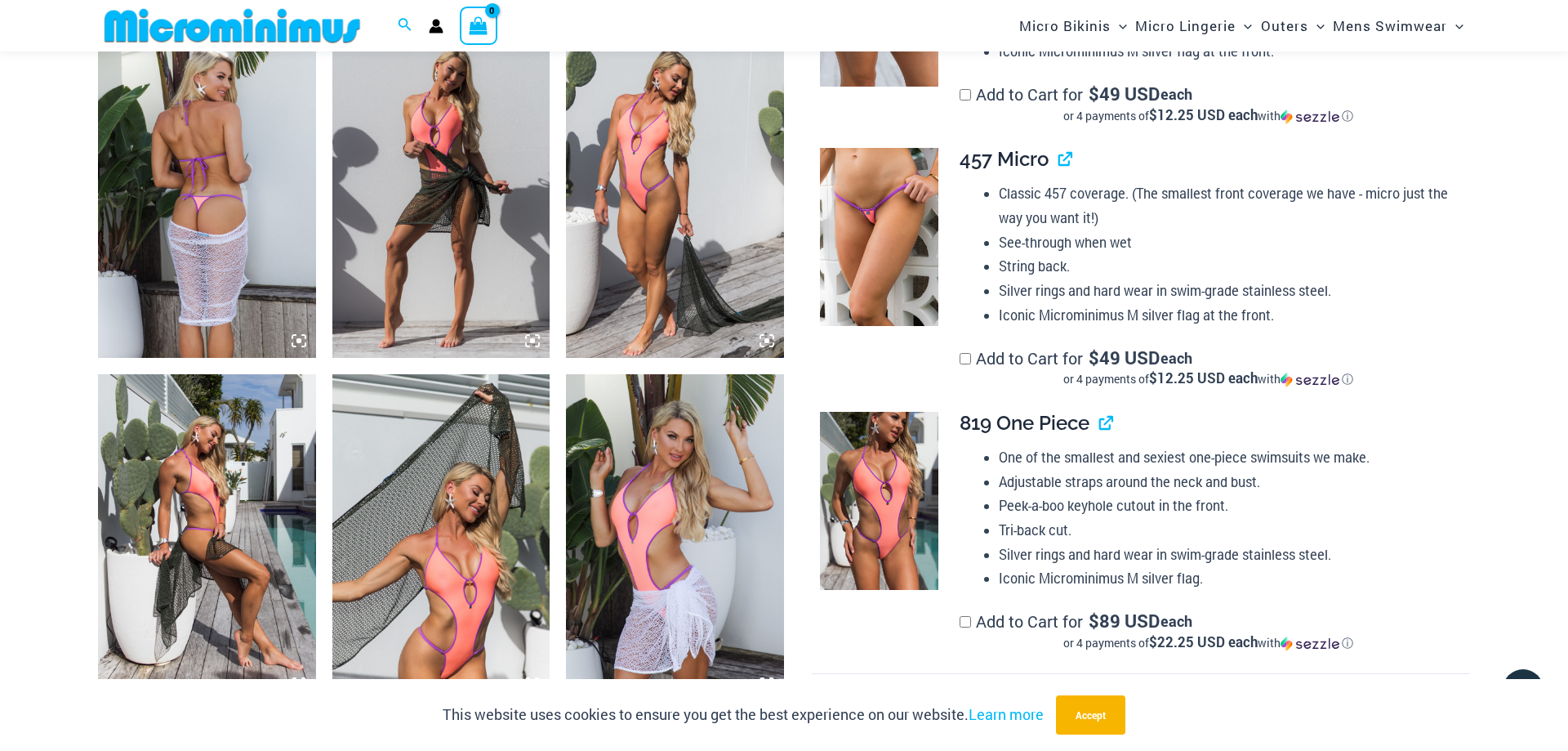
scroll to position [1069, 0]
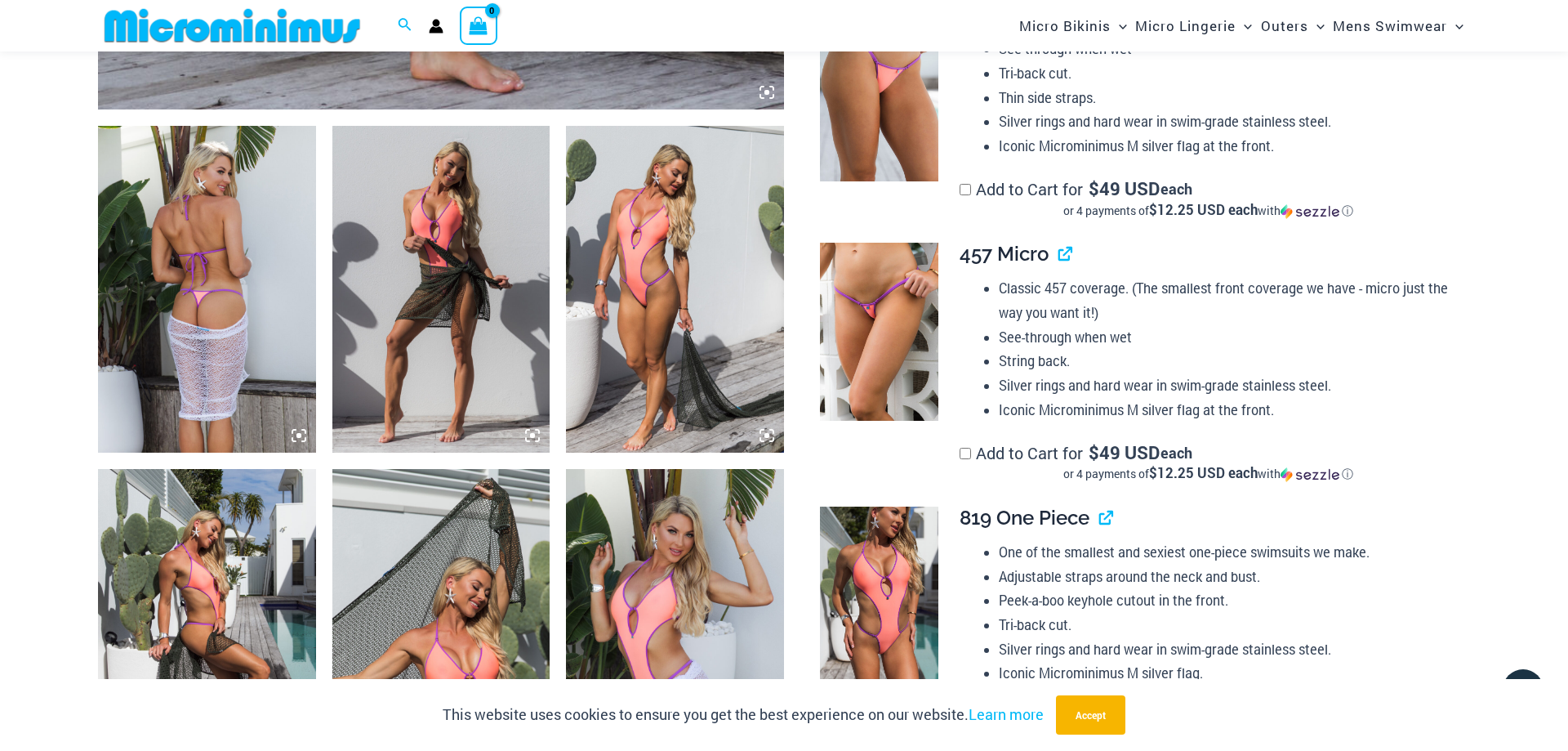
click at [651, 240] on img at bounding box center [675, 289] width 218 height 327
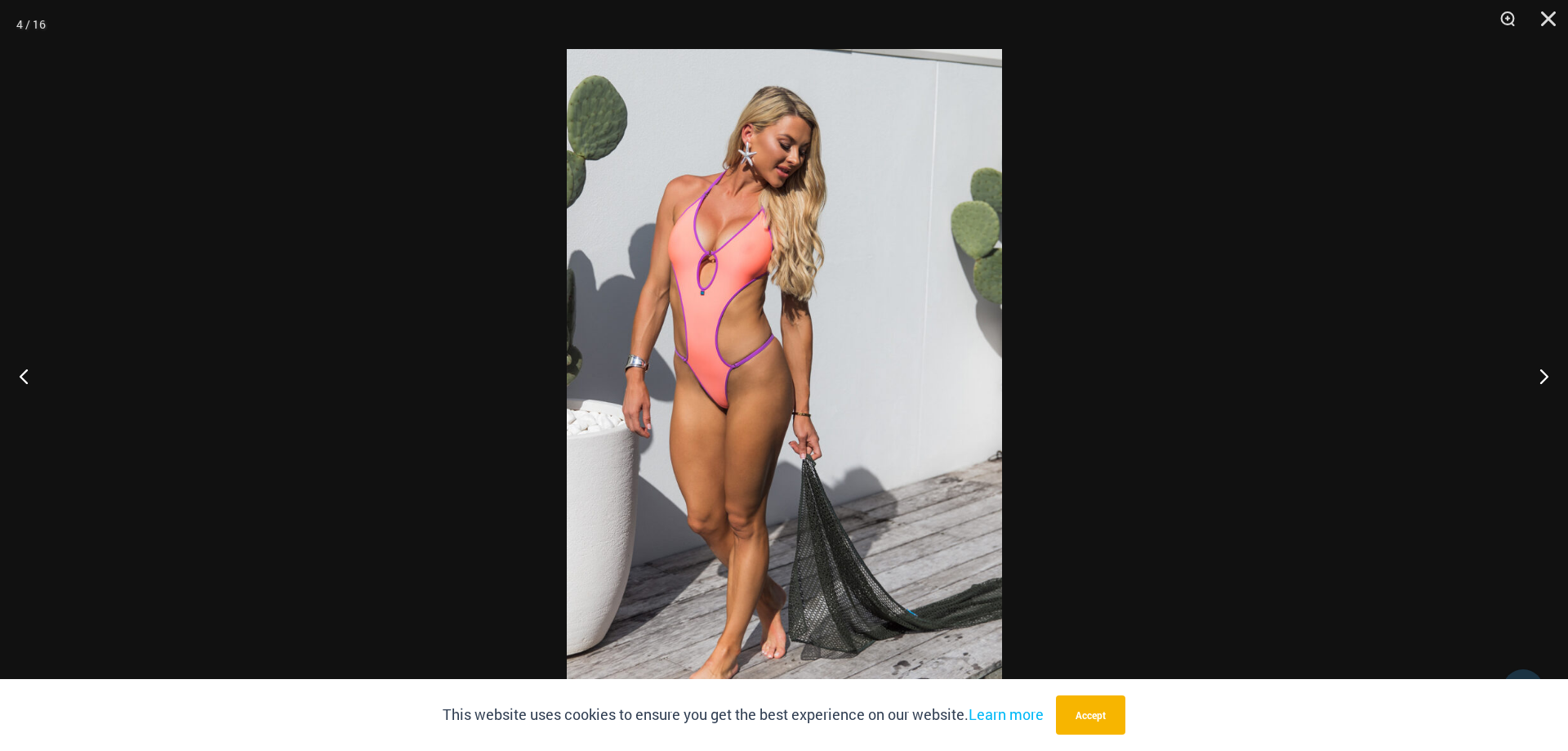
click at [754, 250] on img at bounding box center [785, 375] width 435 height 653
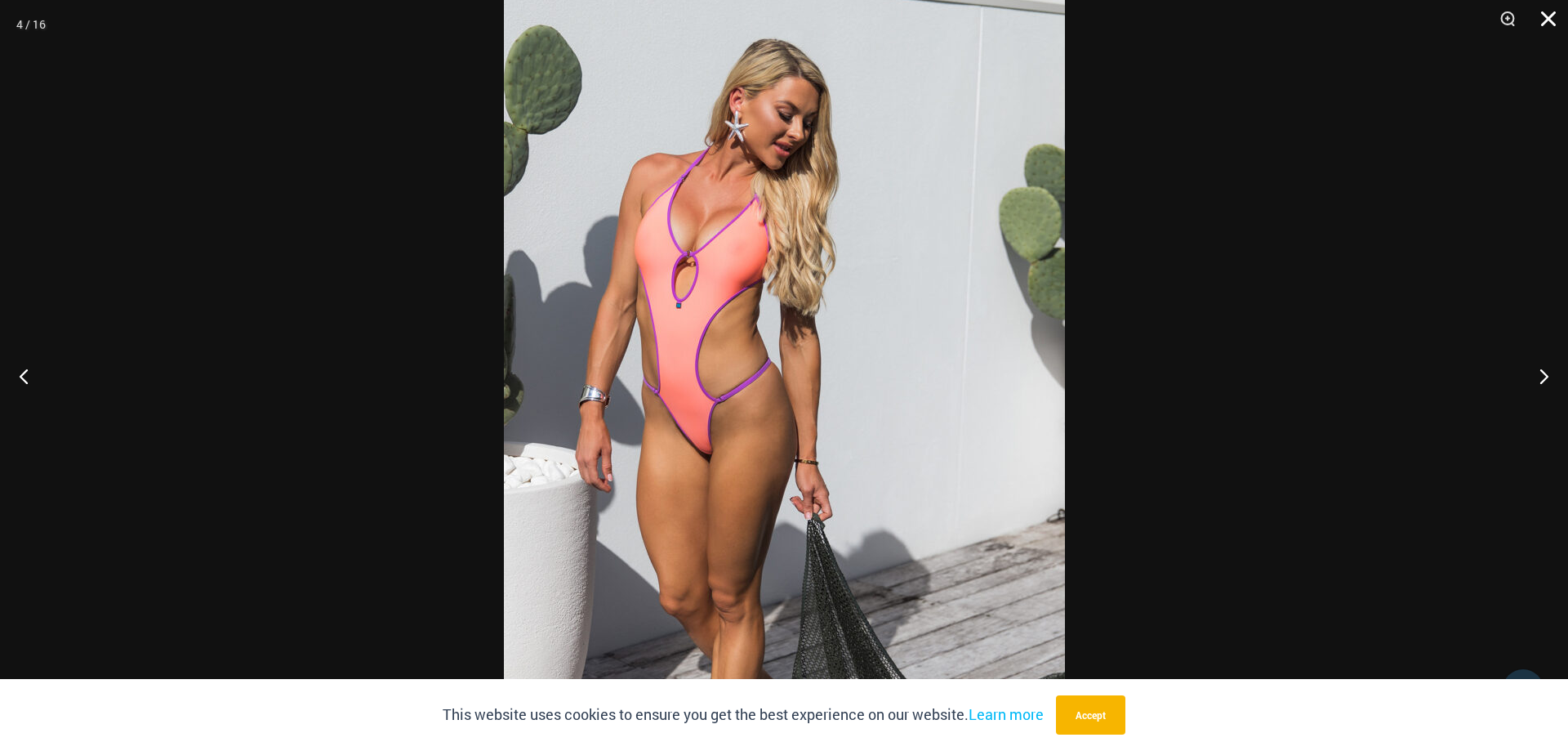
click at [1556, 14] on button "Close" at bounding box center [1543, 25] width 41 height 49
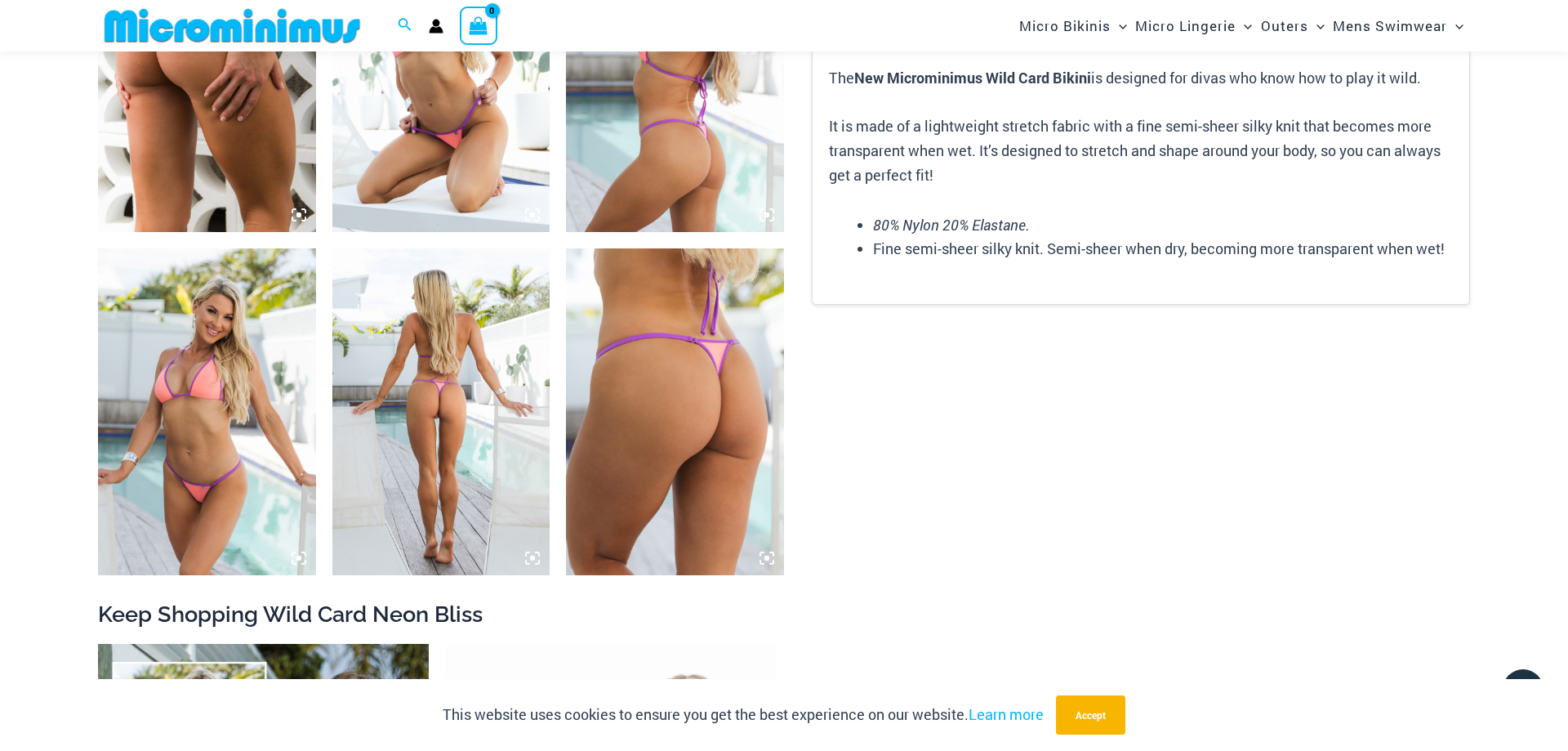
scroll to position [1819, 0]
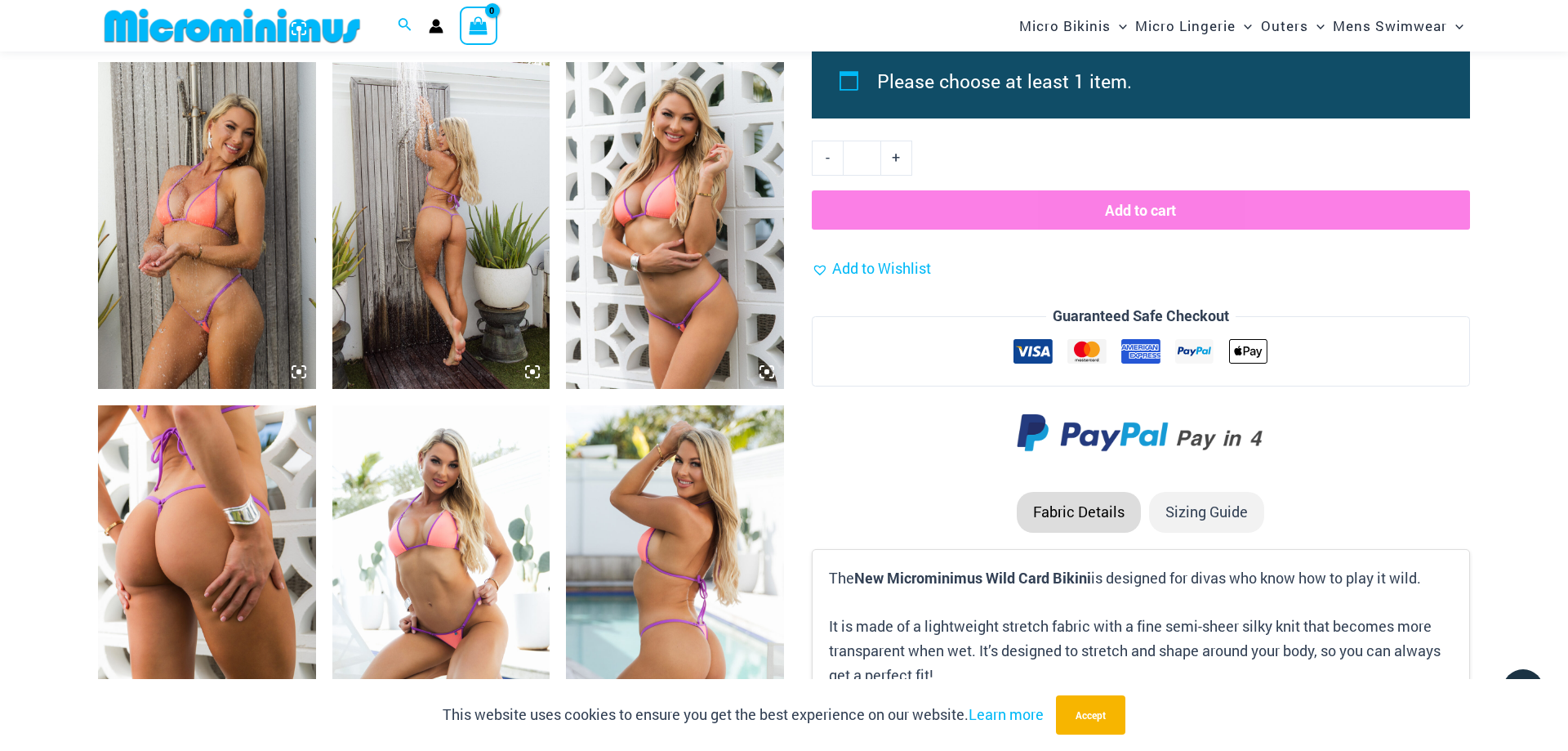
click at [459, 234] on img at bounding box center [442, 226] width 218 height 327
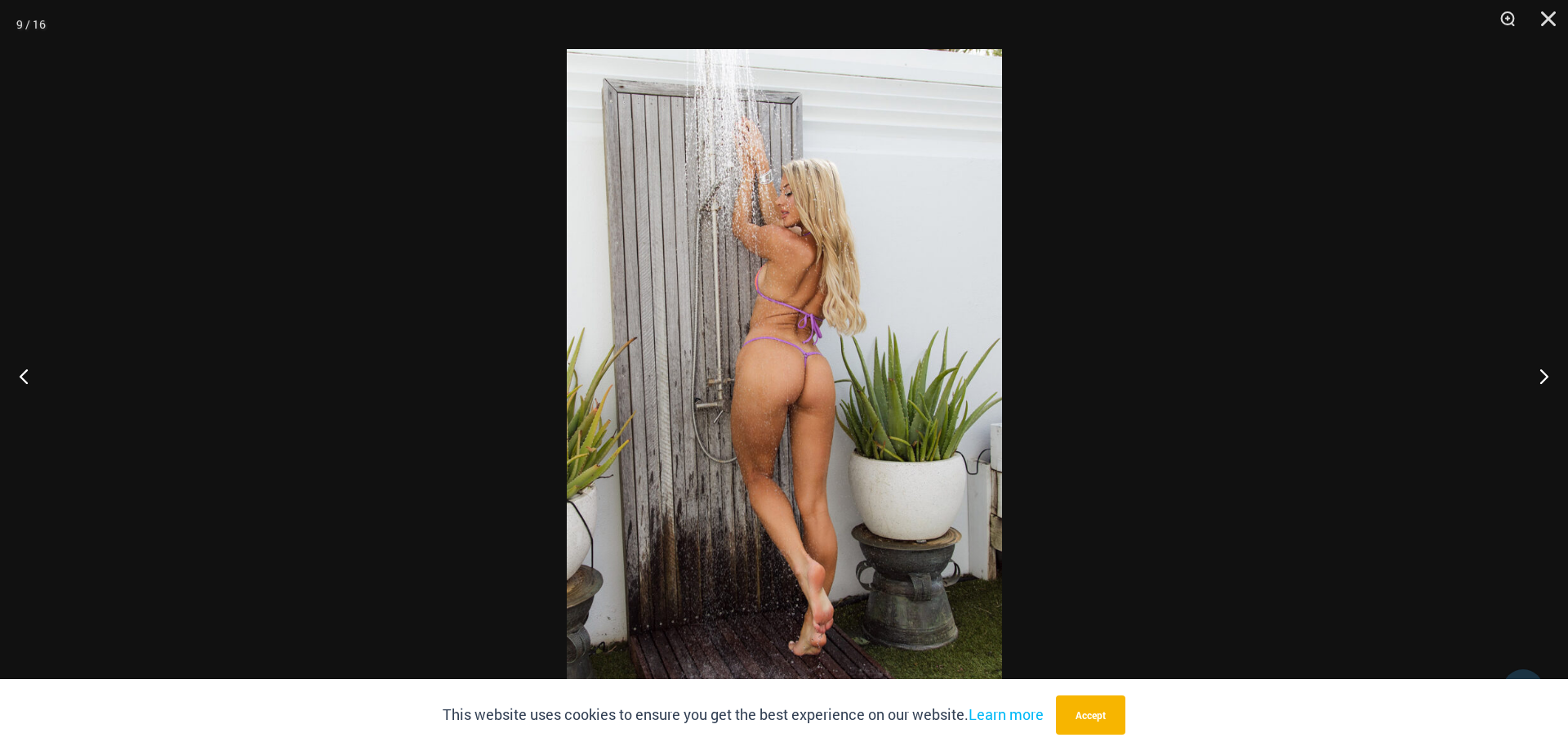
click at [808, 357] on img at bounding box center [785, 375] width 435 height 653
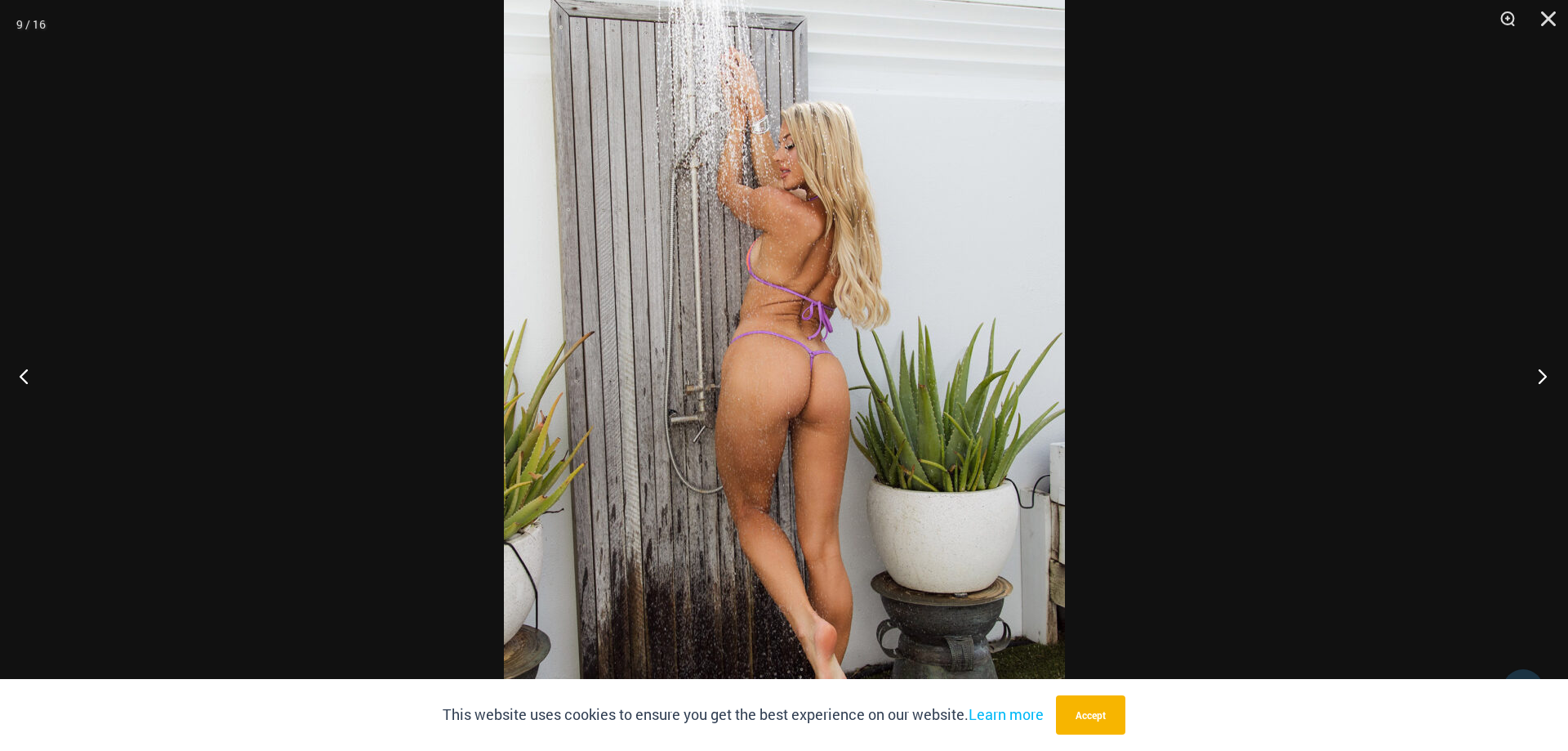
click at [1547, 372] on button "Next" at bounding box center [1537, 375] width 61 height 82
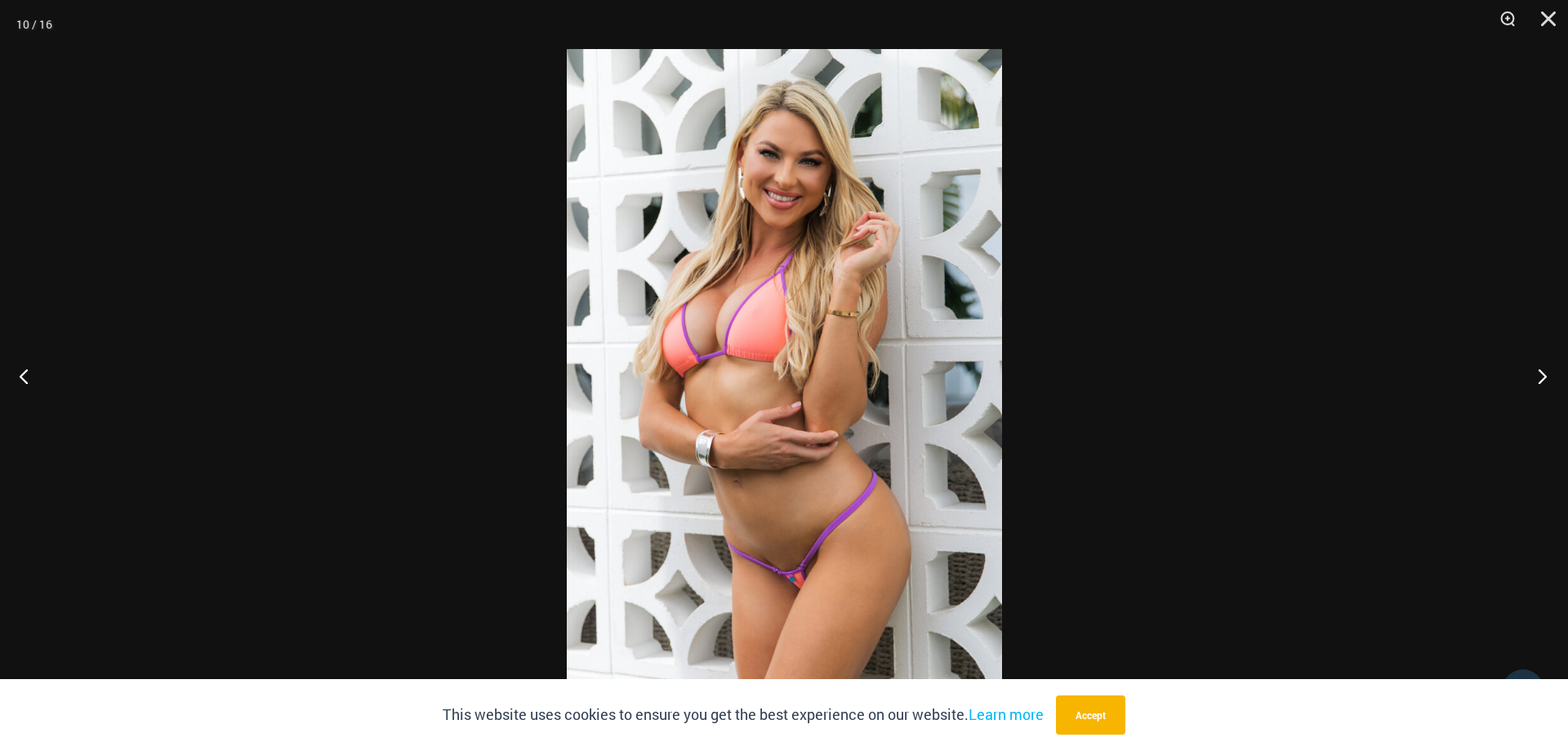
click at [1547, 372] on button "Next" at bounding box center [1537, 375] width 61 height 82
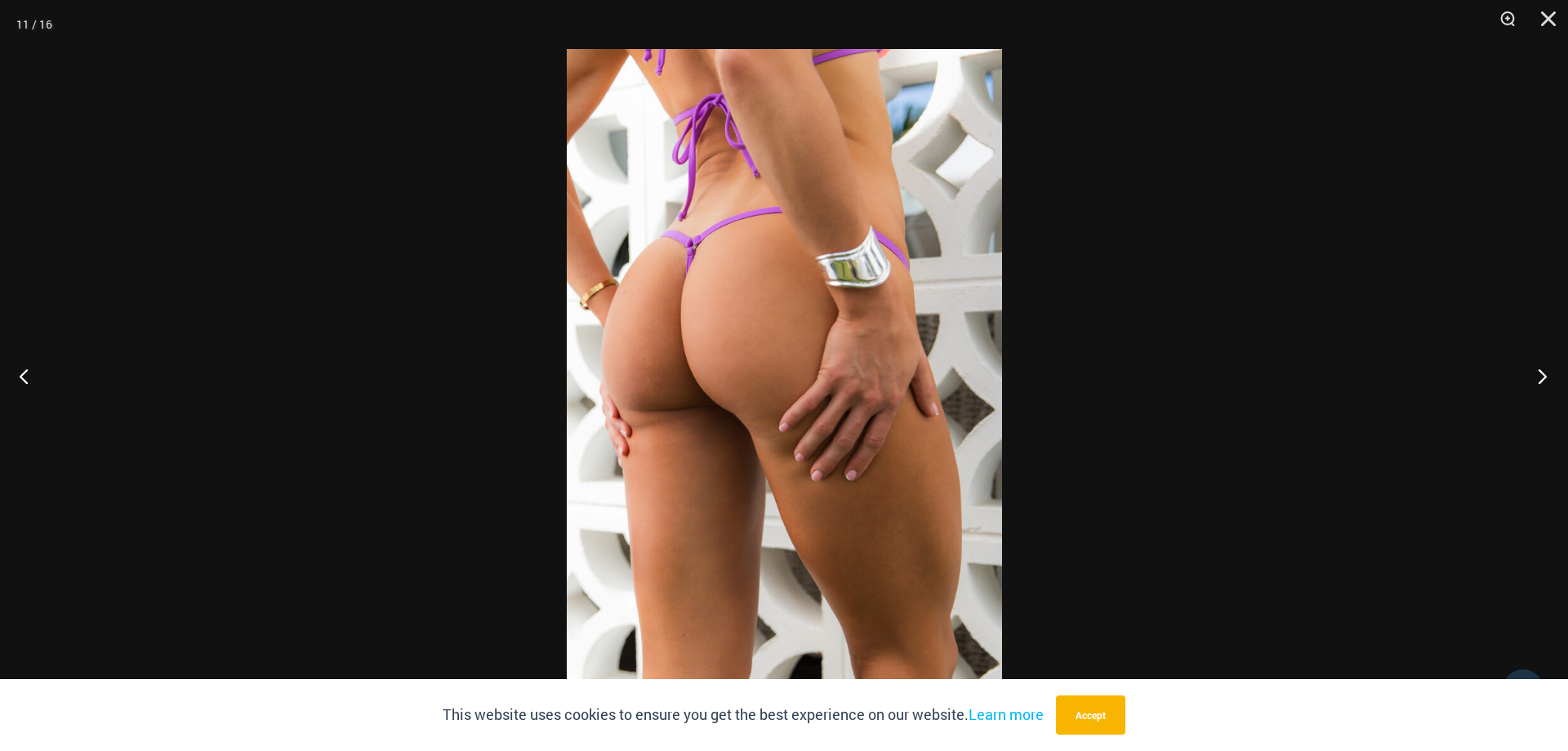
click at [1547, 372] on button "Next" at bounding box center [1537, 375] width 61 height 82
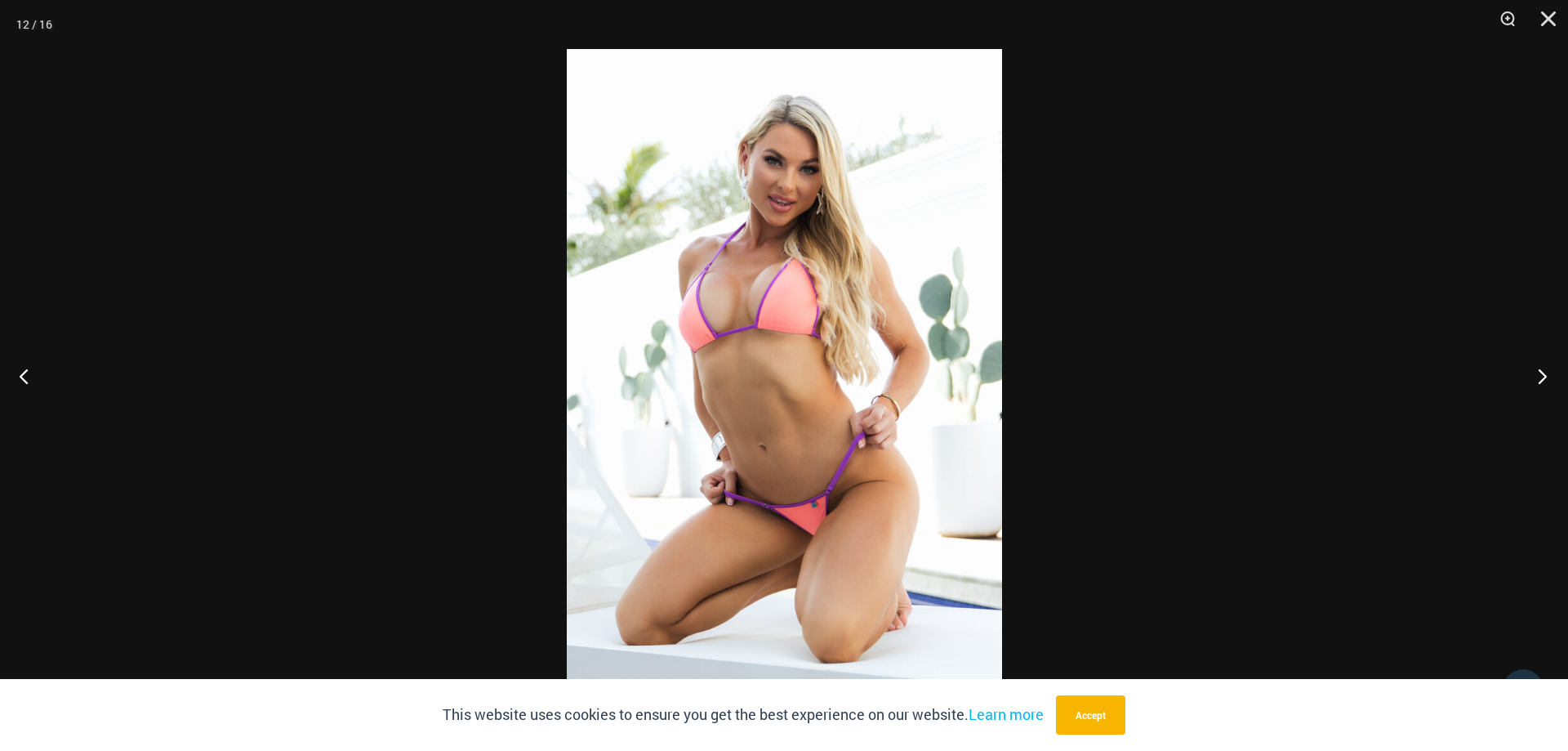
click at [1547, 372] on button "Next" at bounding box center [1537, 375] width 61 height 82
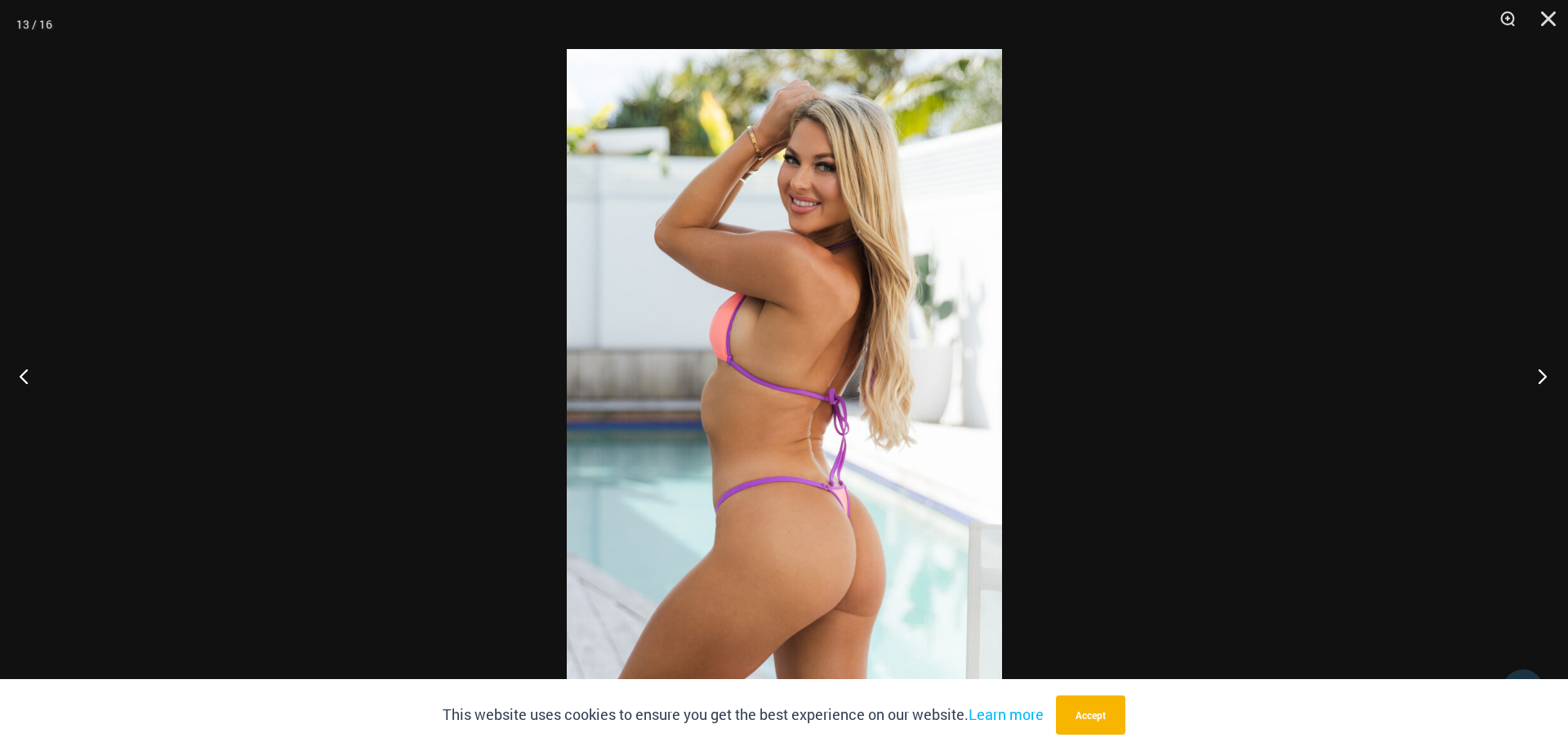
click at [1547, 372] on button "Next" at bounding box center [1537, 375] width 61 height 82
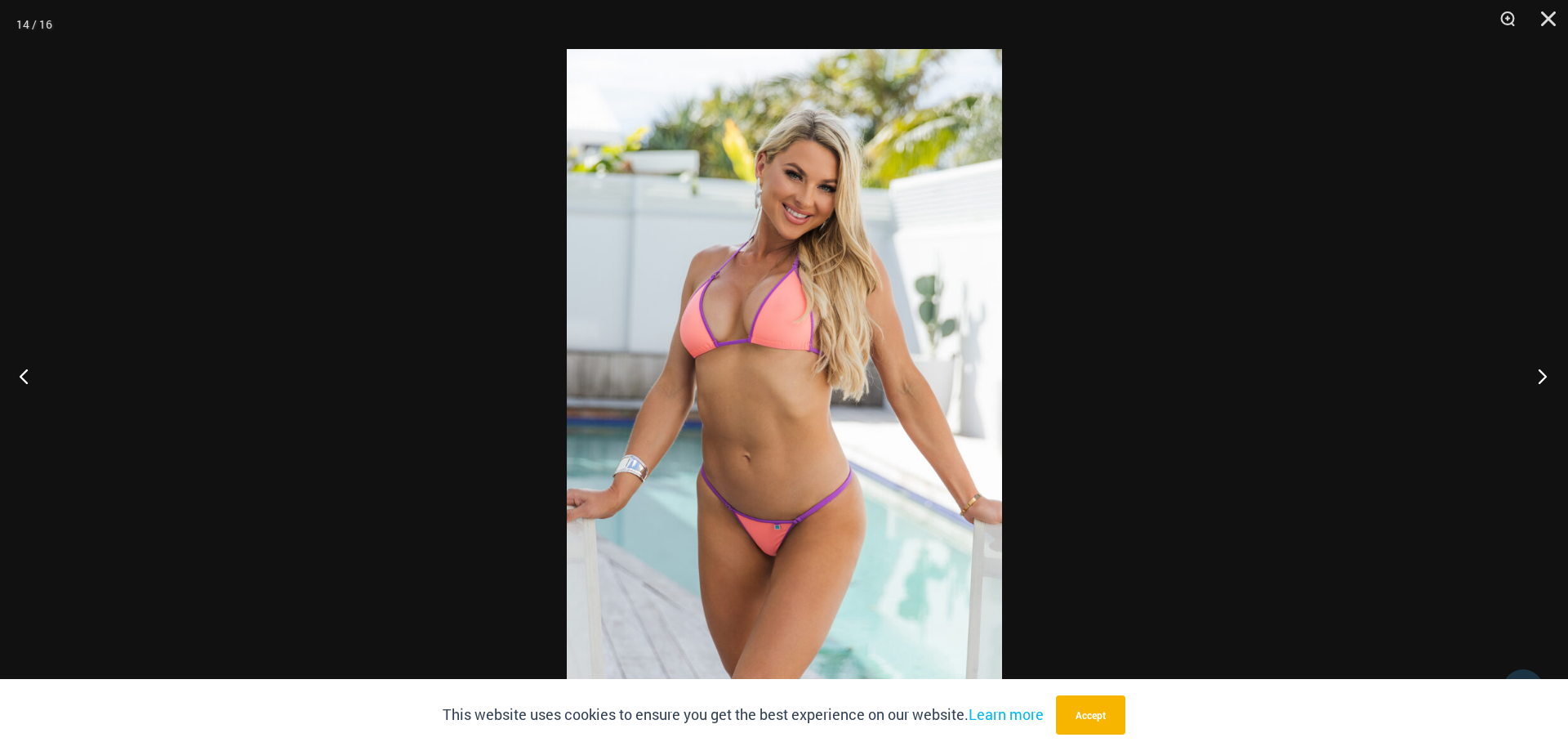
click at [1547, 372] on button "Next" at bounding box center [1537, 375] width 61 height 82
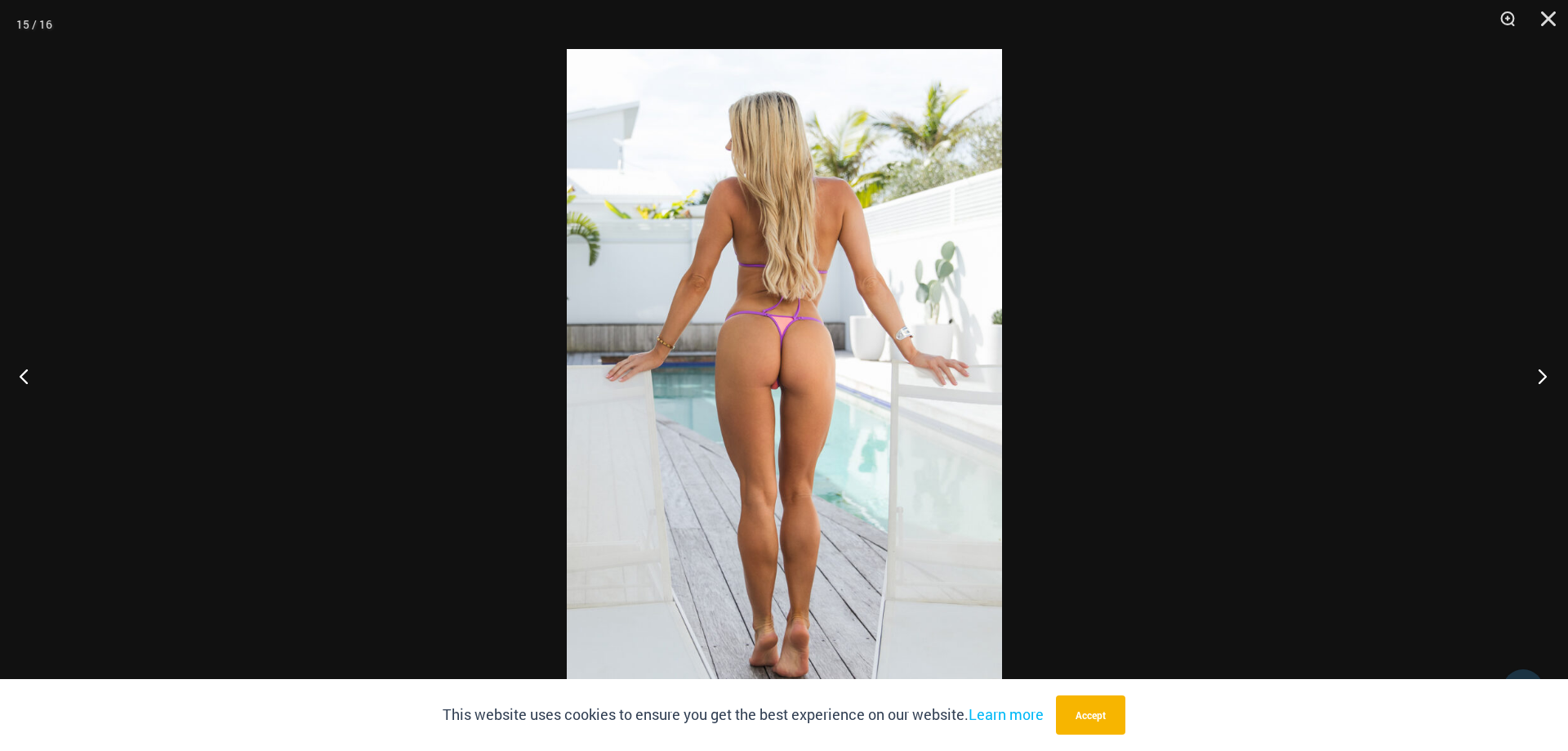
click at [1547, 372] on button "Next" at bounding box center [1537, 375] width 61 height 82
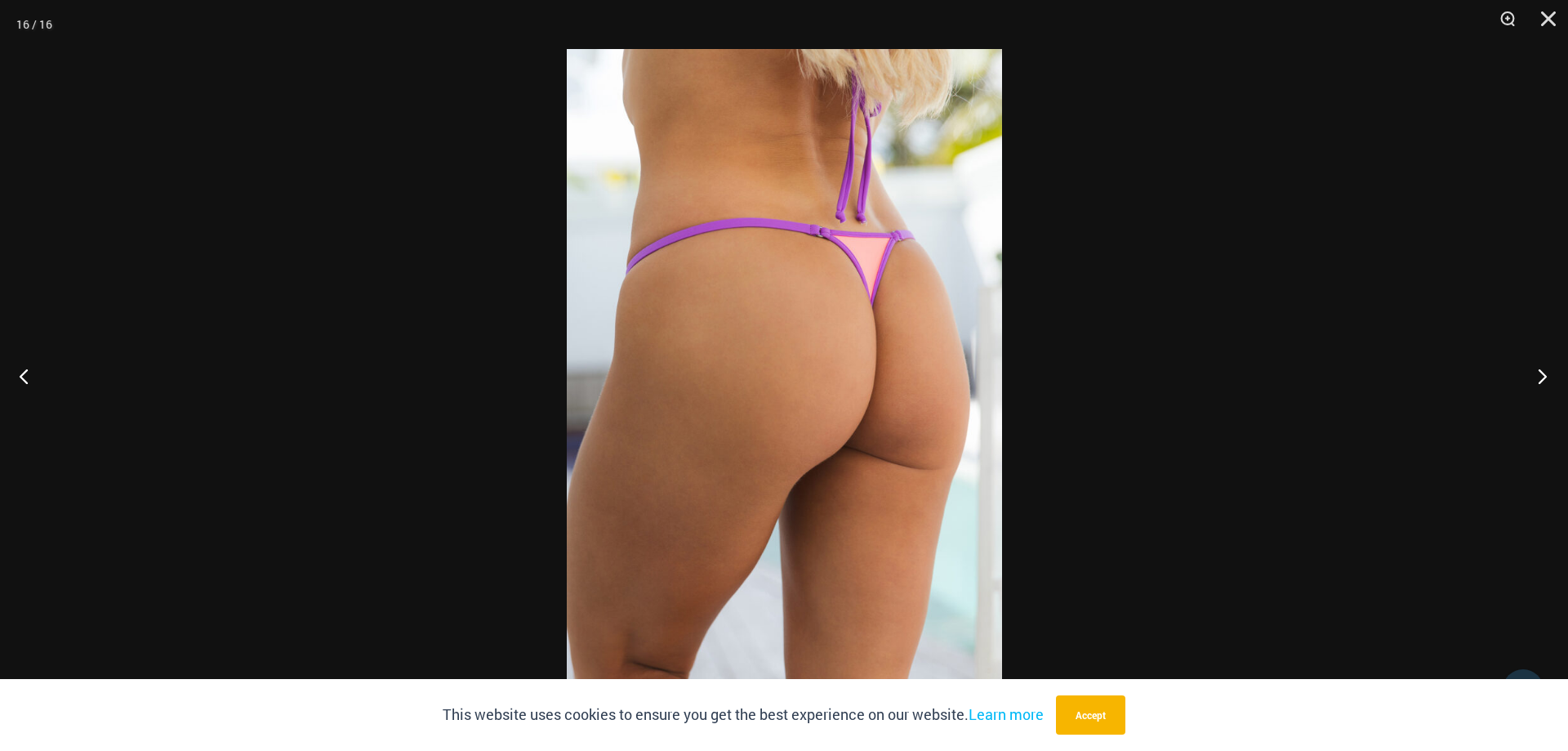
click at [1543, 371] on button "Next" at bounding box center [1537, 375] width 61 height 82
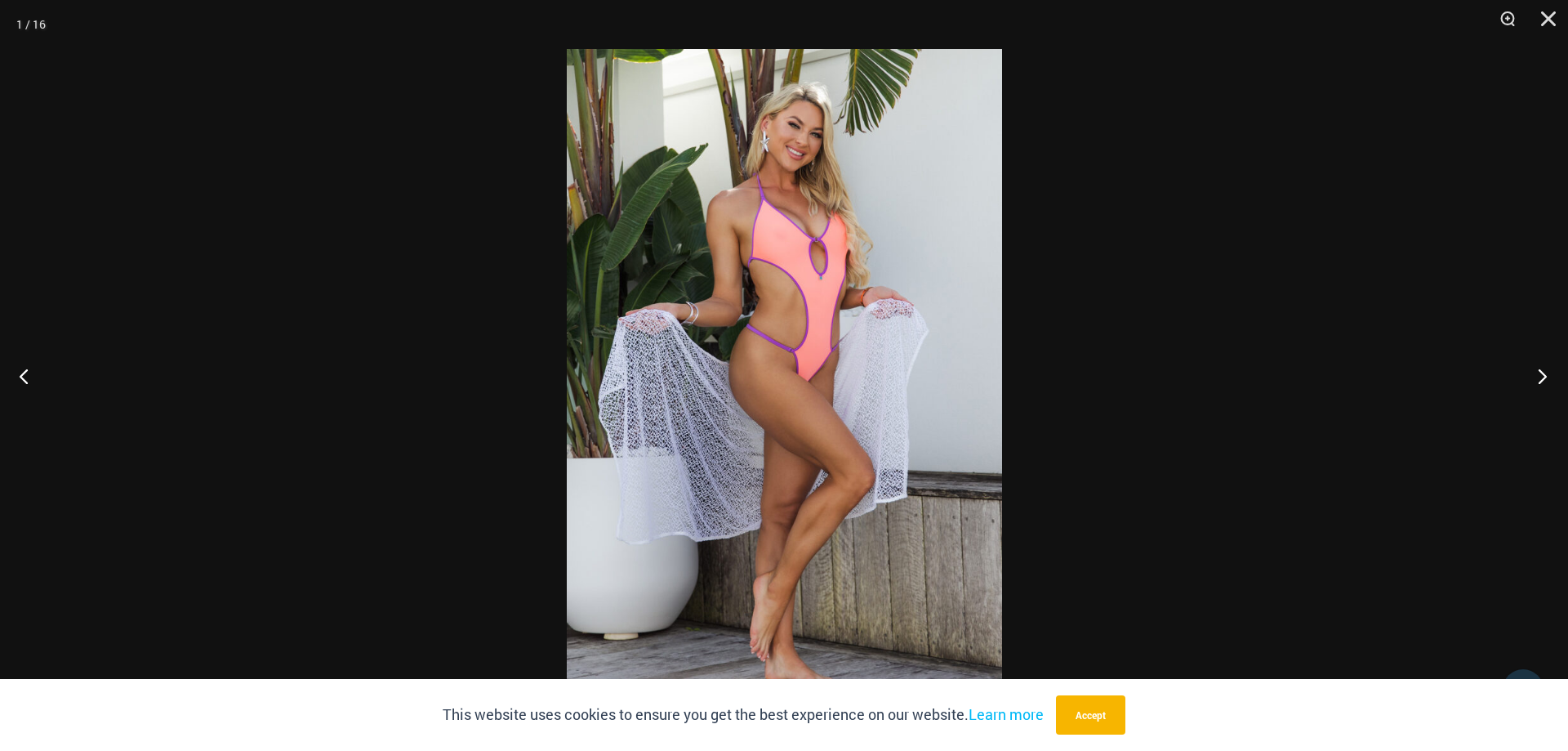
click at [1543, 371] on button "Next" at bounding box center [1537, 375] width 61 height 82
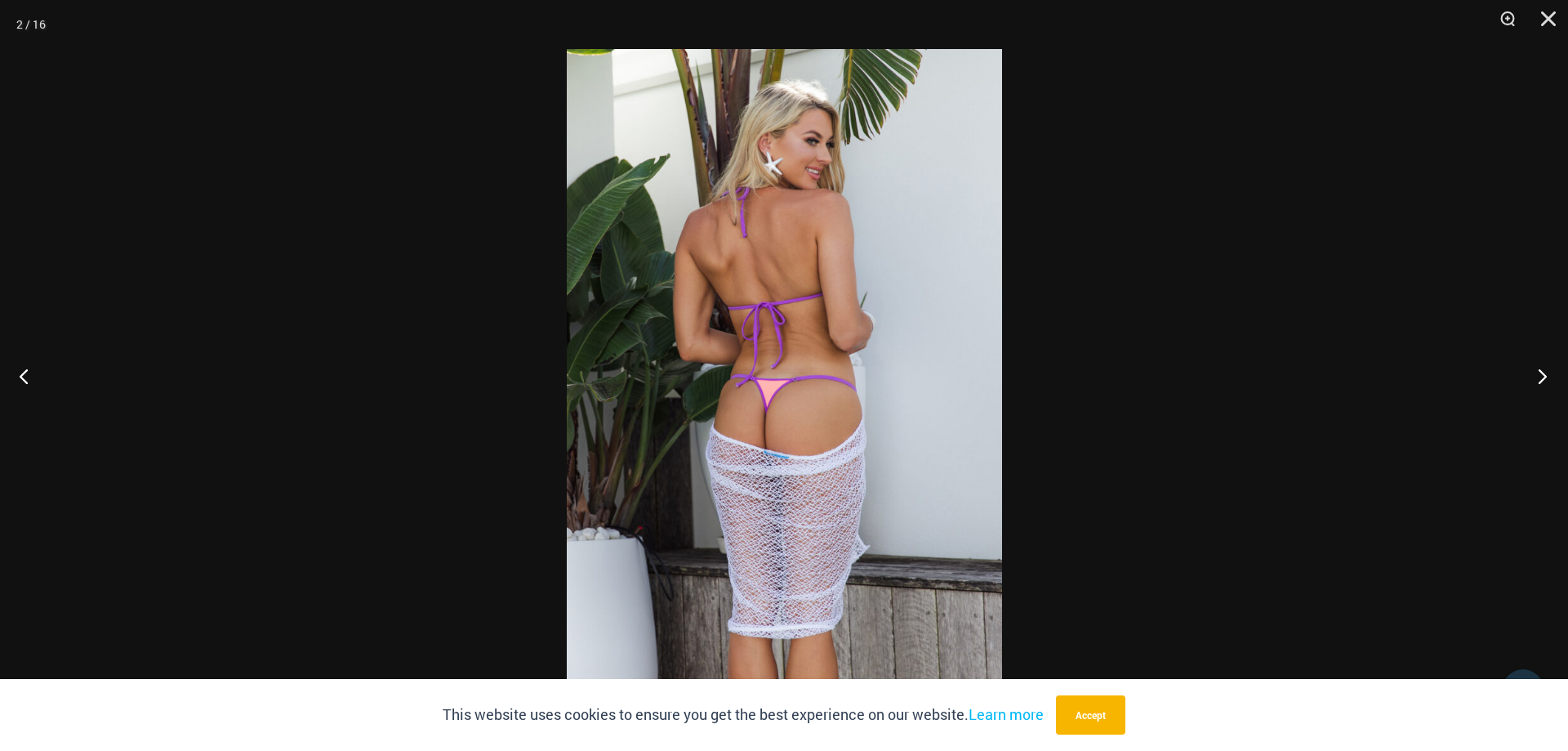
click at [1543, 371] on button "Next" at bounding box center [1537, 375] width 61 height 82
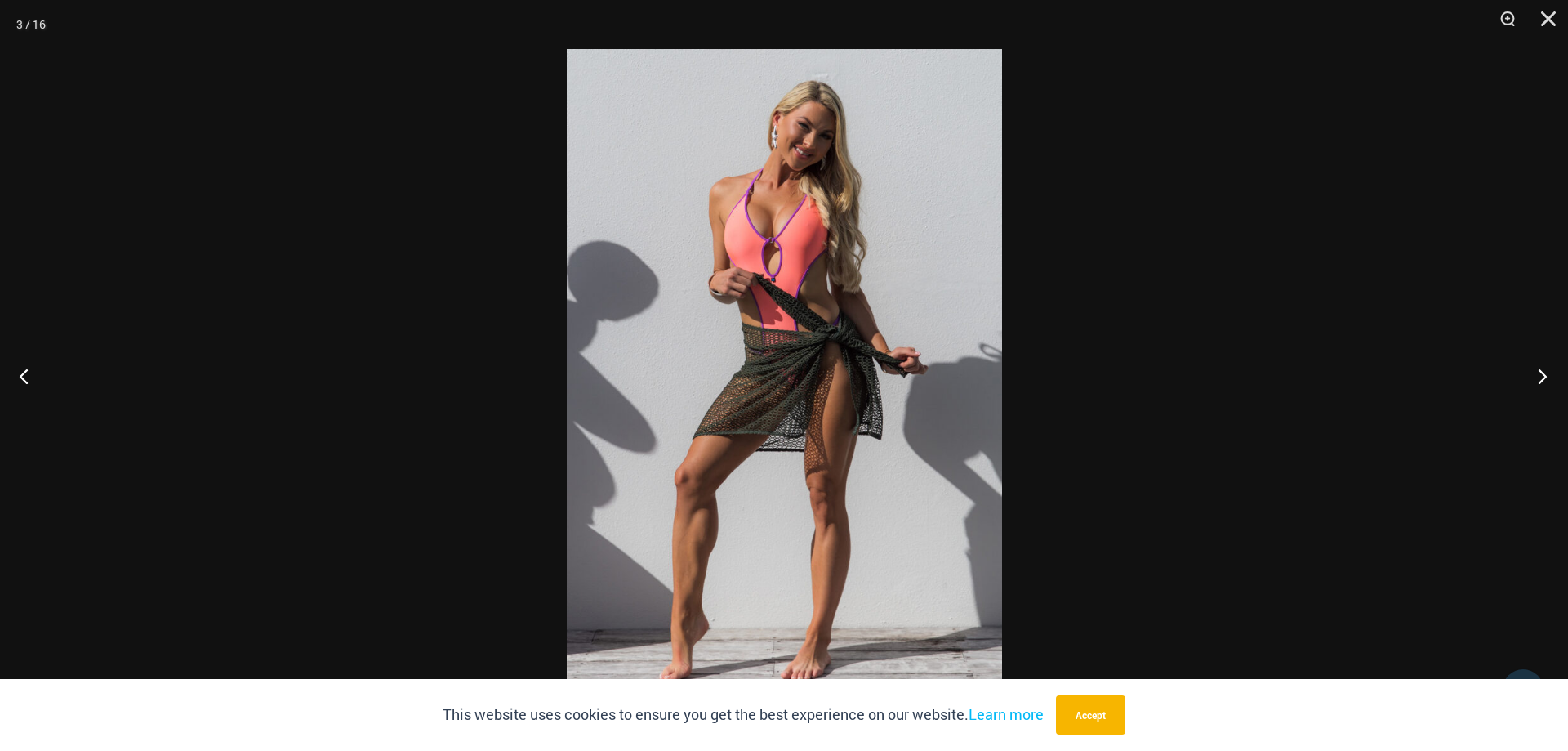
click at [1543, 371] on button "Next" at bounding box center [1537, 375] width 61 height 82
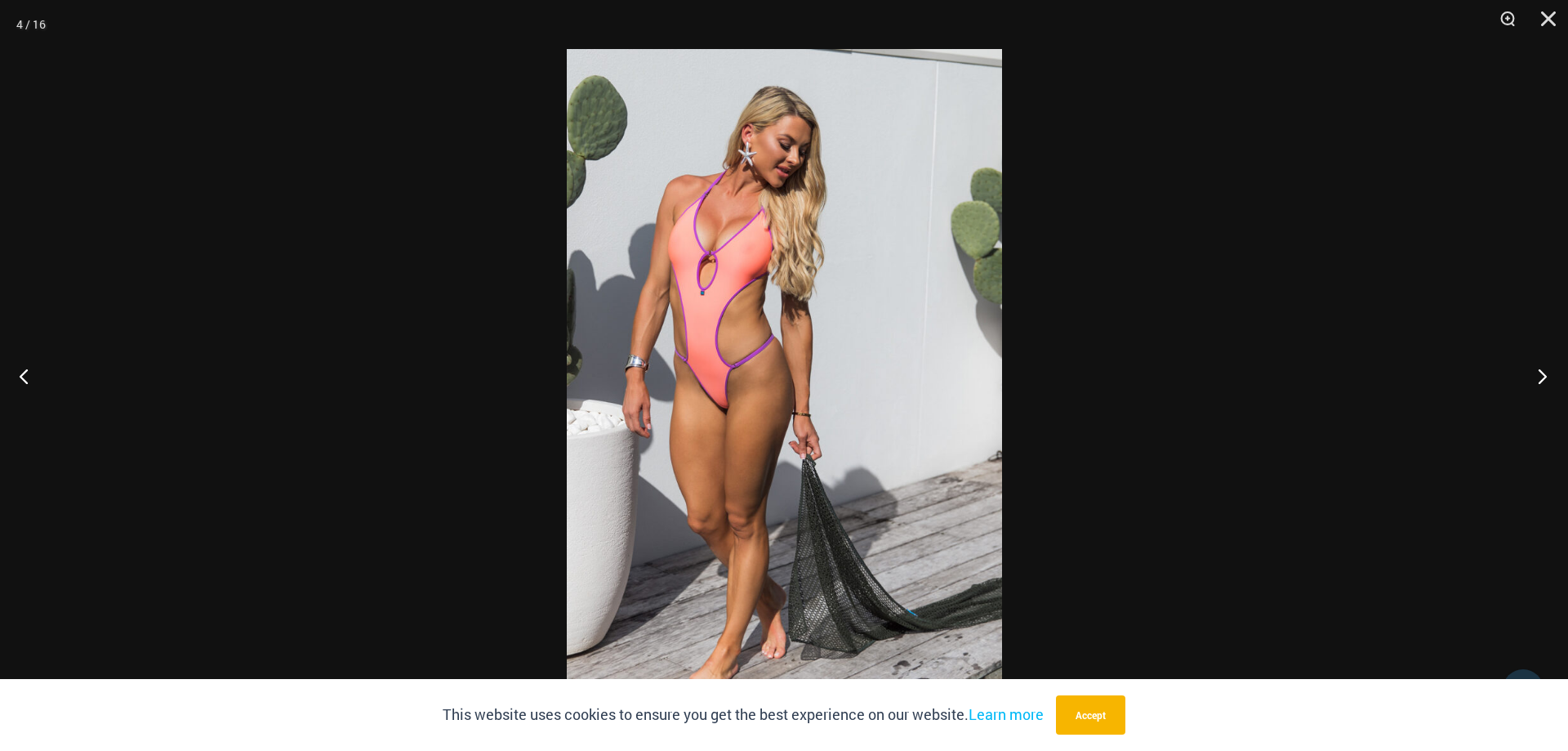
click at [1543, 371] on button "Next" at bounding box center [1537, 375] width 61 height 82
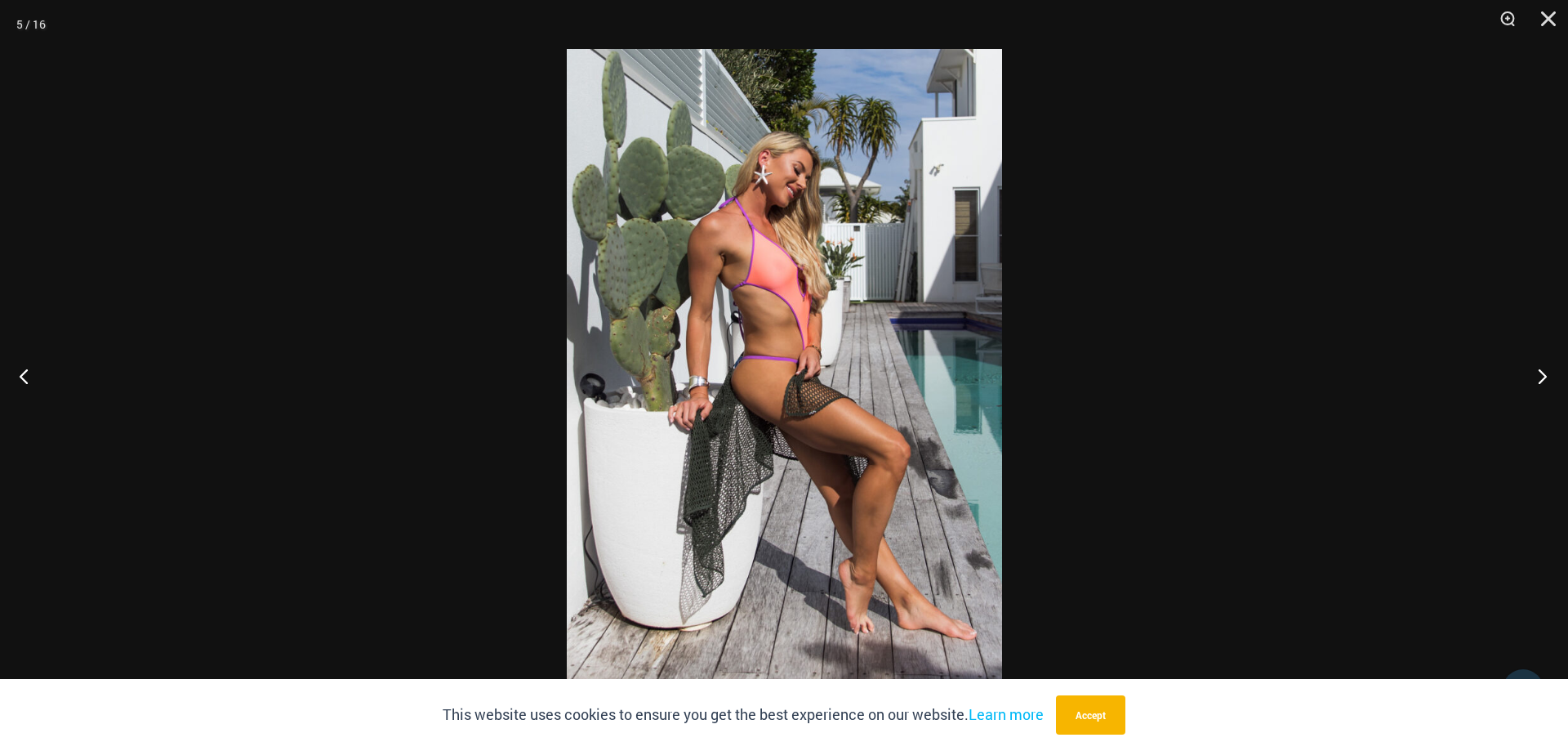
click at [1543, 371] on button "Next" at bounding box center [1537, 375] width 61 height 82
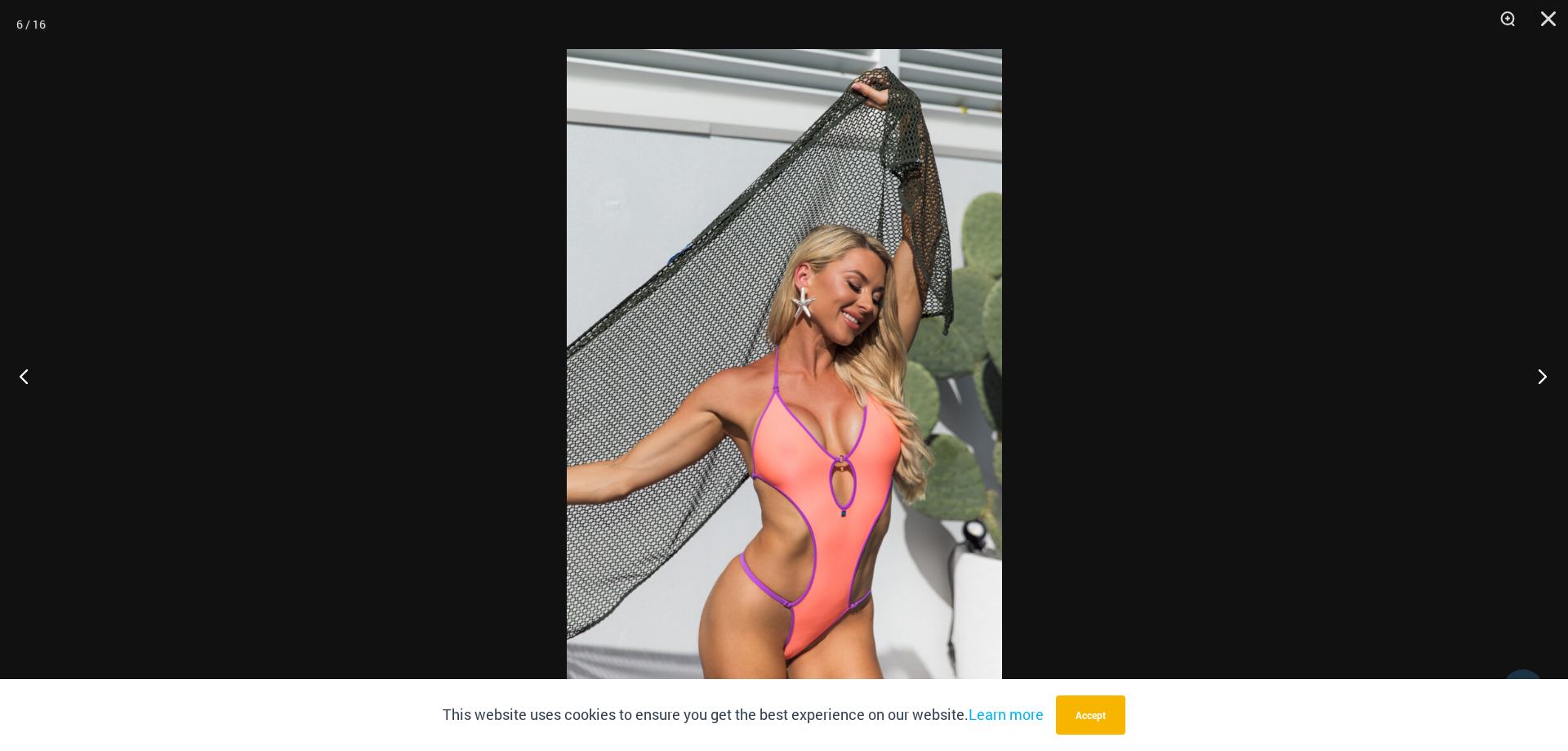
click at [1543, 371] on button "Next" at bounding box center [1537, 375] width 61 height 82
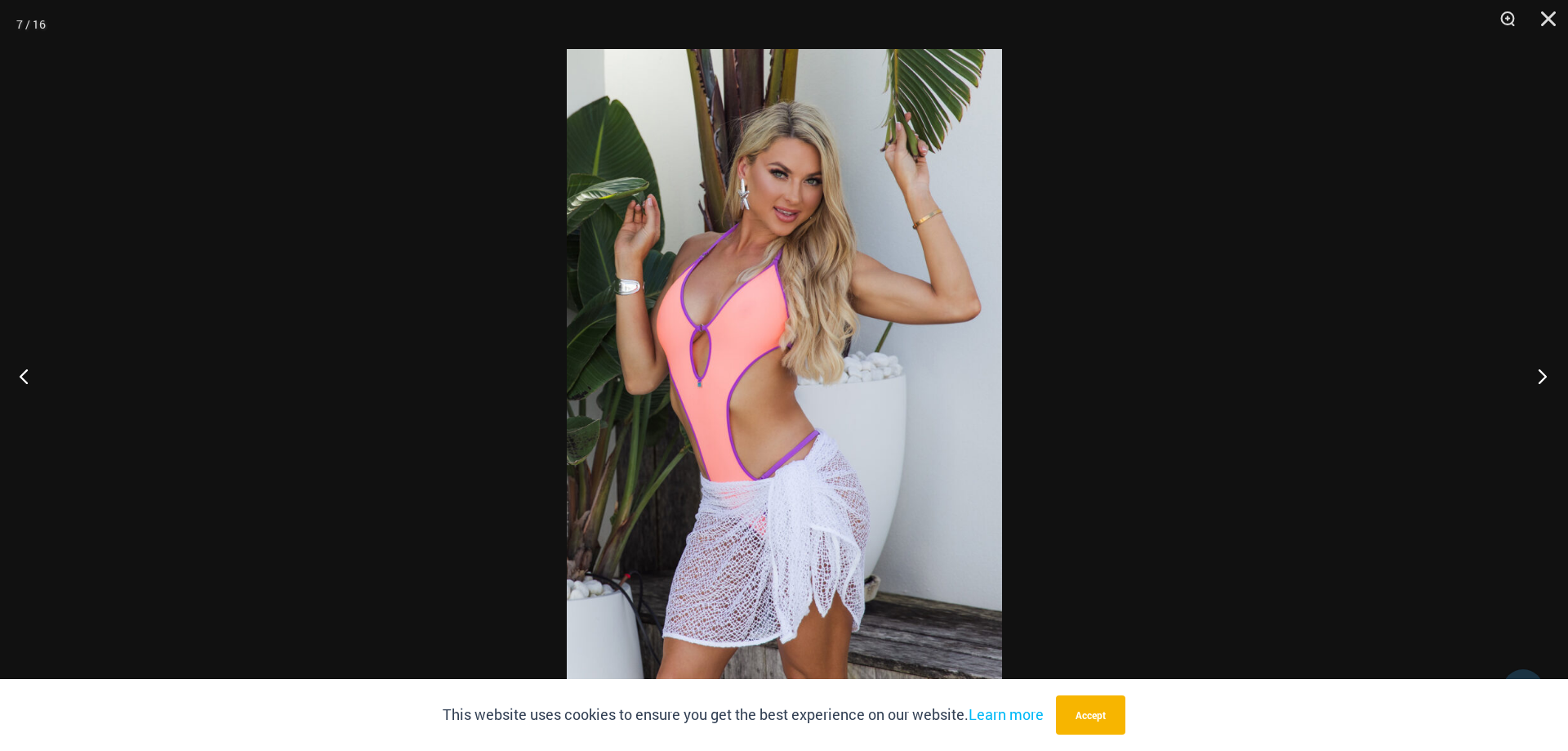
click at [1543, 371] on button "Next" at bounding box center [1537, 375] width 61 height 82
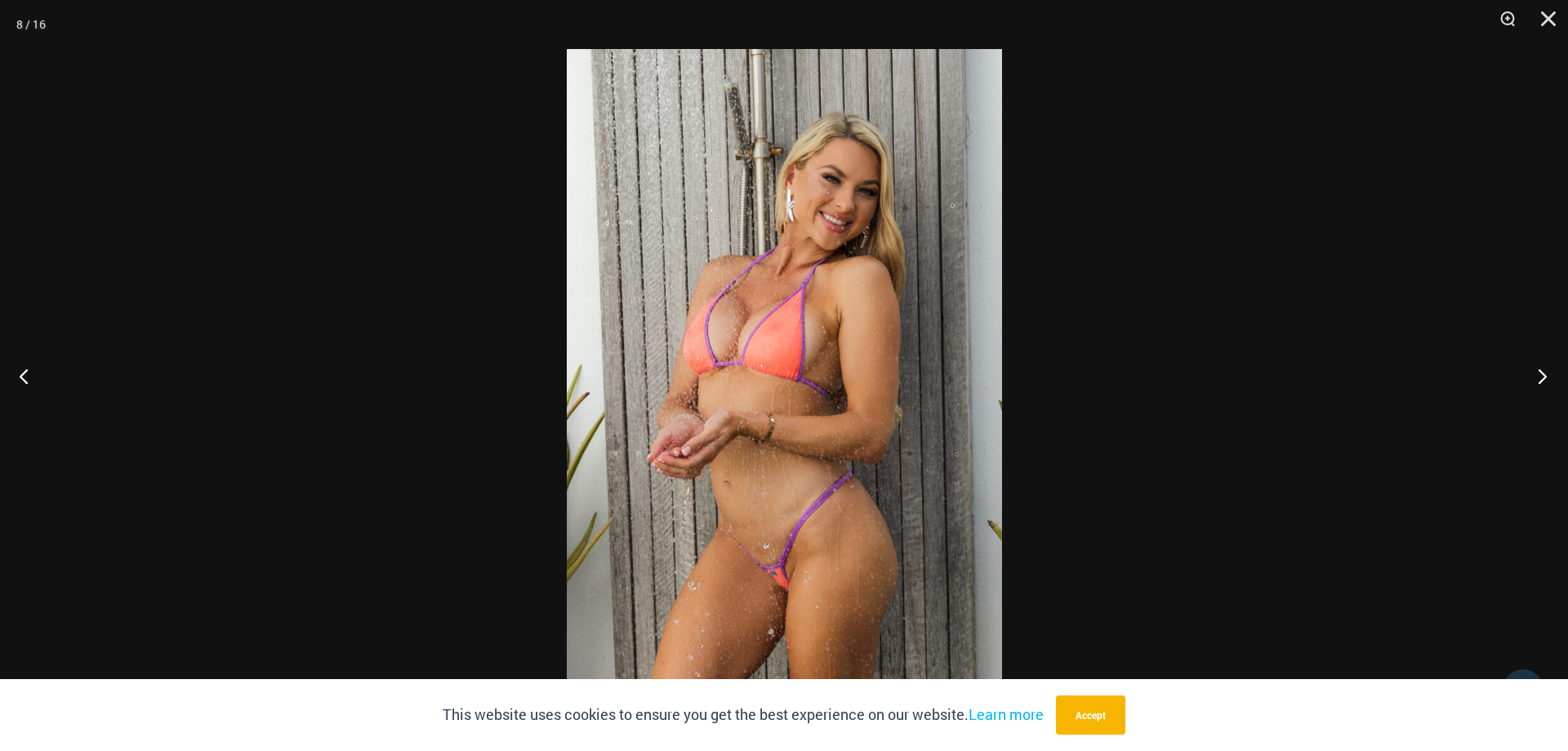
click at [1543, 371] on button "Next" at bounding box center [1537, 375] width 61 height 82
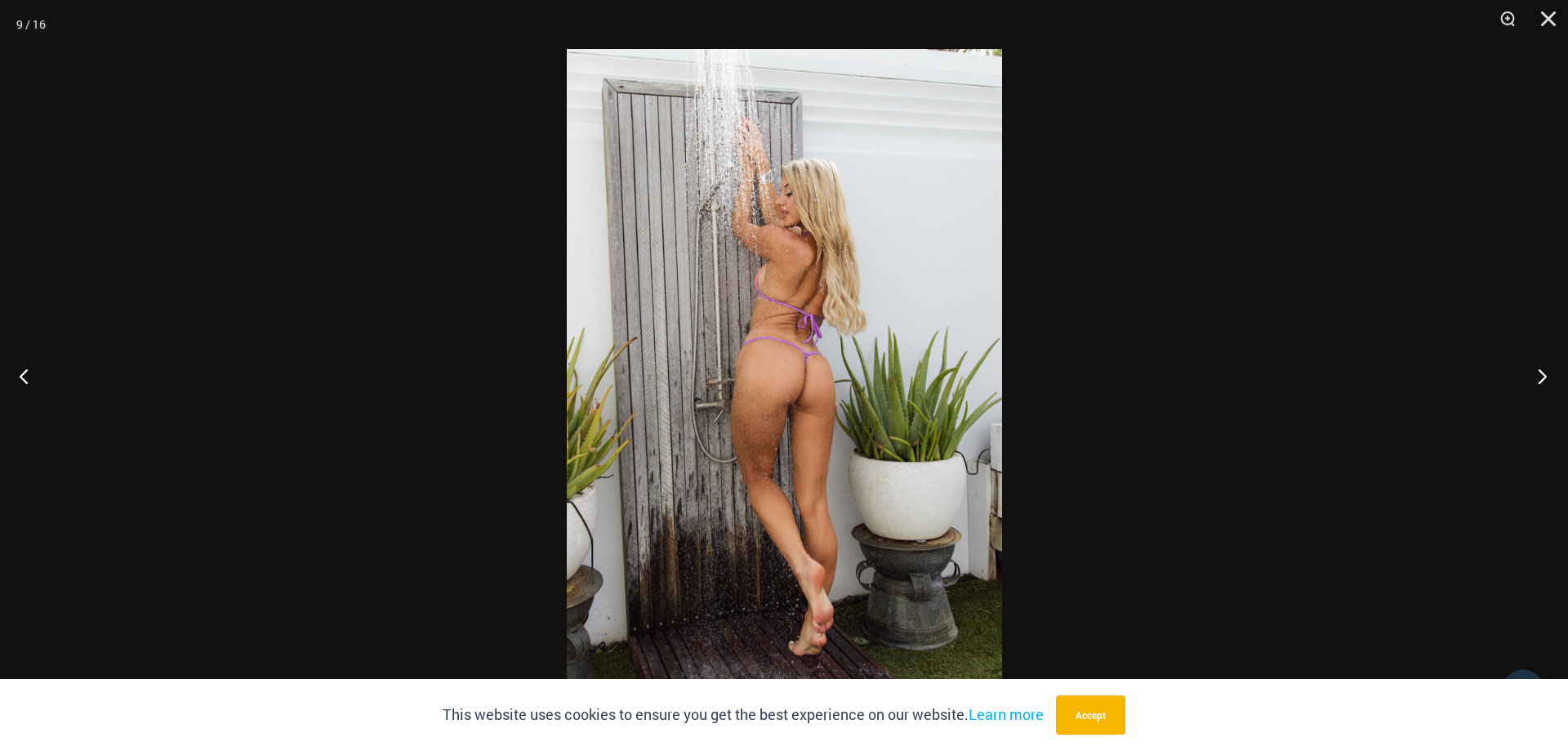
click at [1543, 371] on button "Next" at bounding box center [1537, 375] width 61 height 82
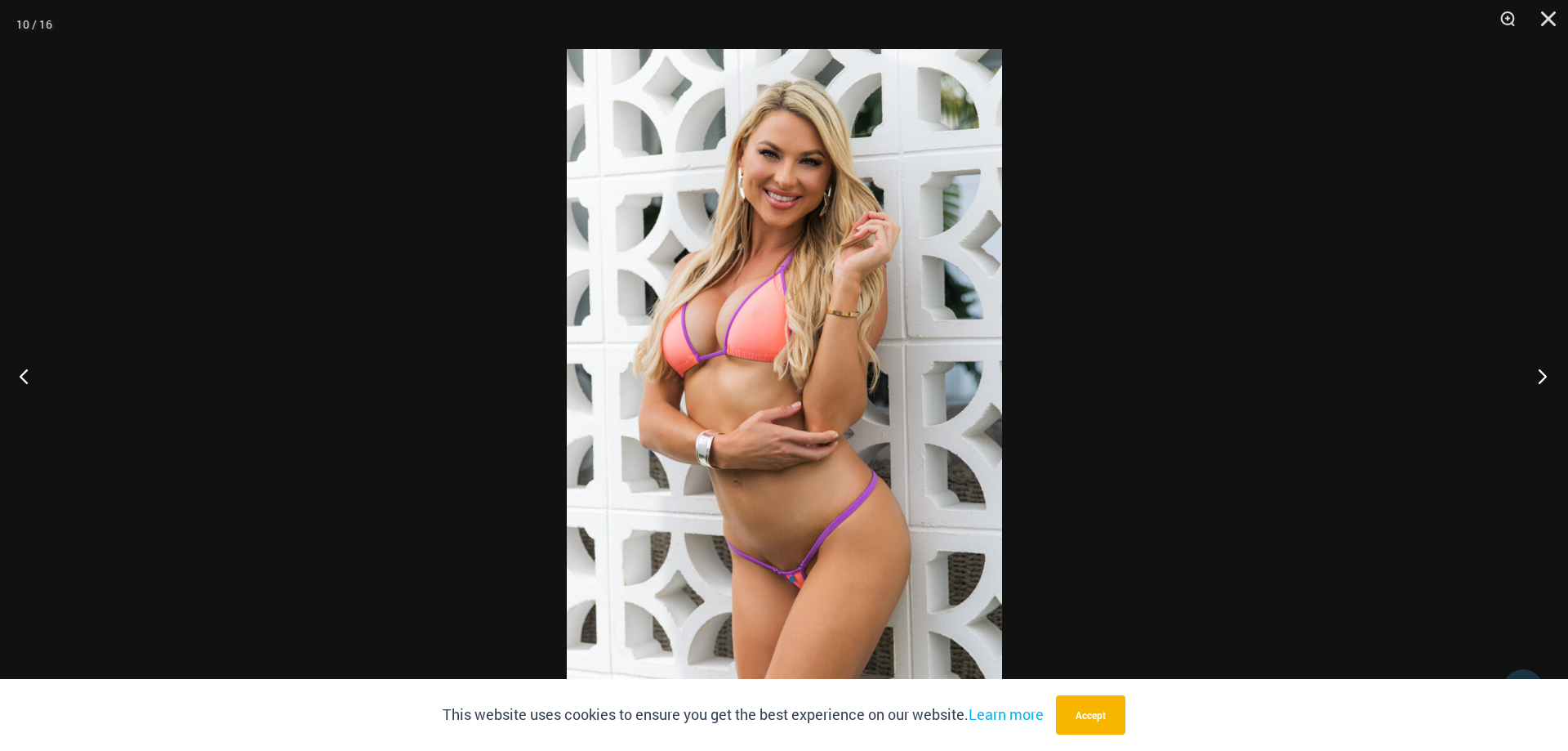
click at [1539, 365] on button "Next" at bounding box center [1537, 375] width 61 height 82
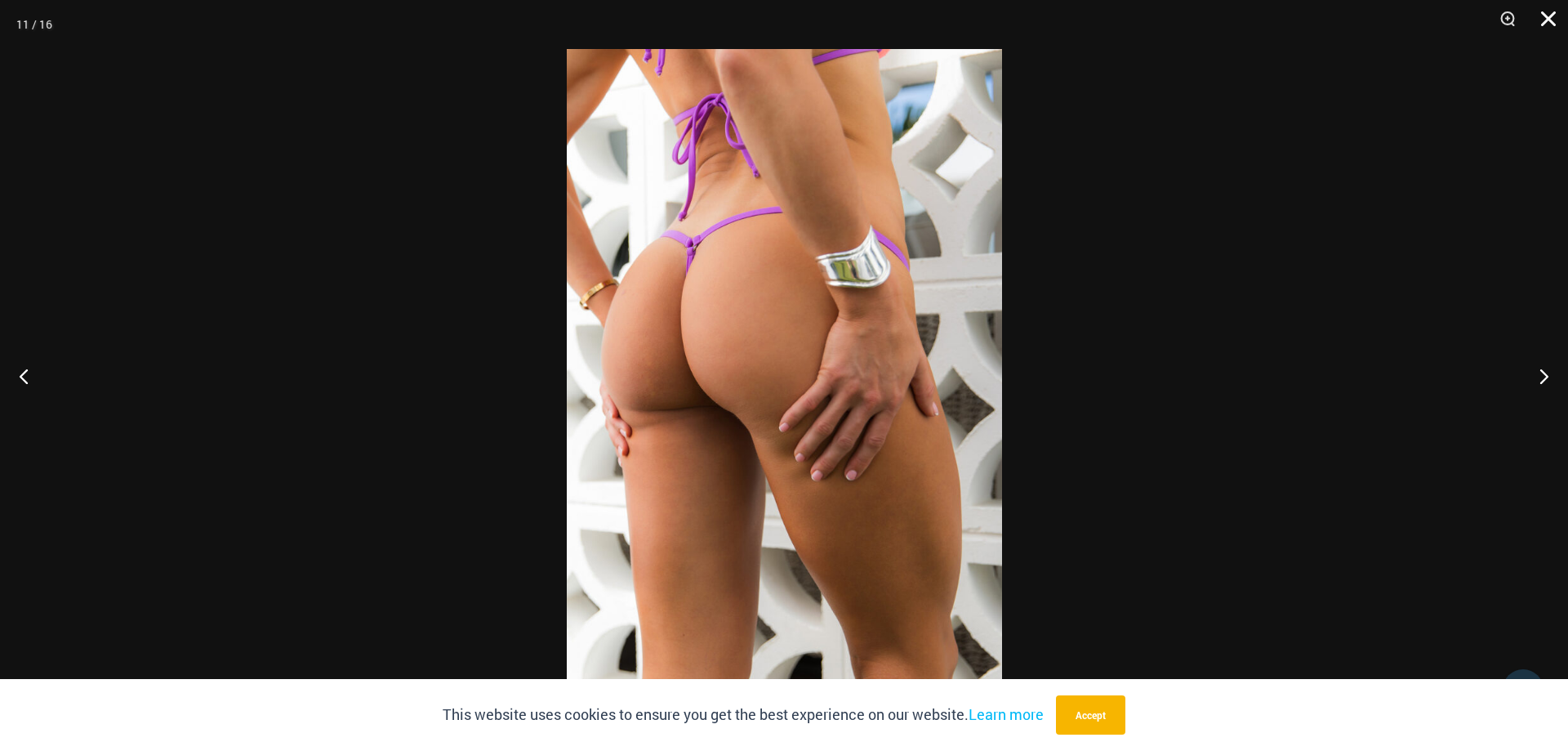
click at [1544, 25] on button "Close" at bounding box center [1543, 25] width 41 height 49
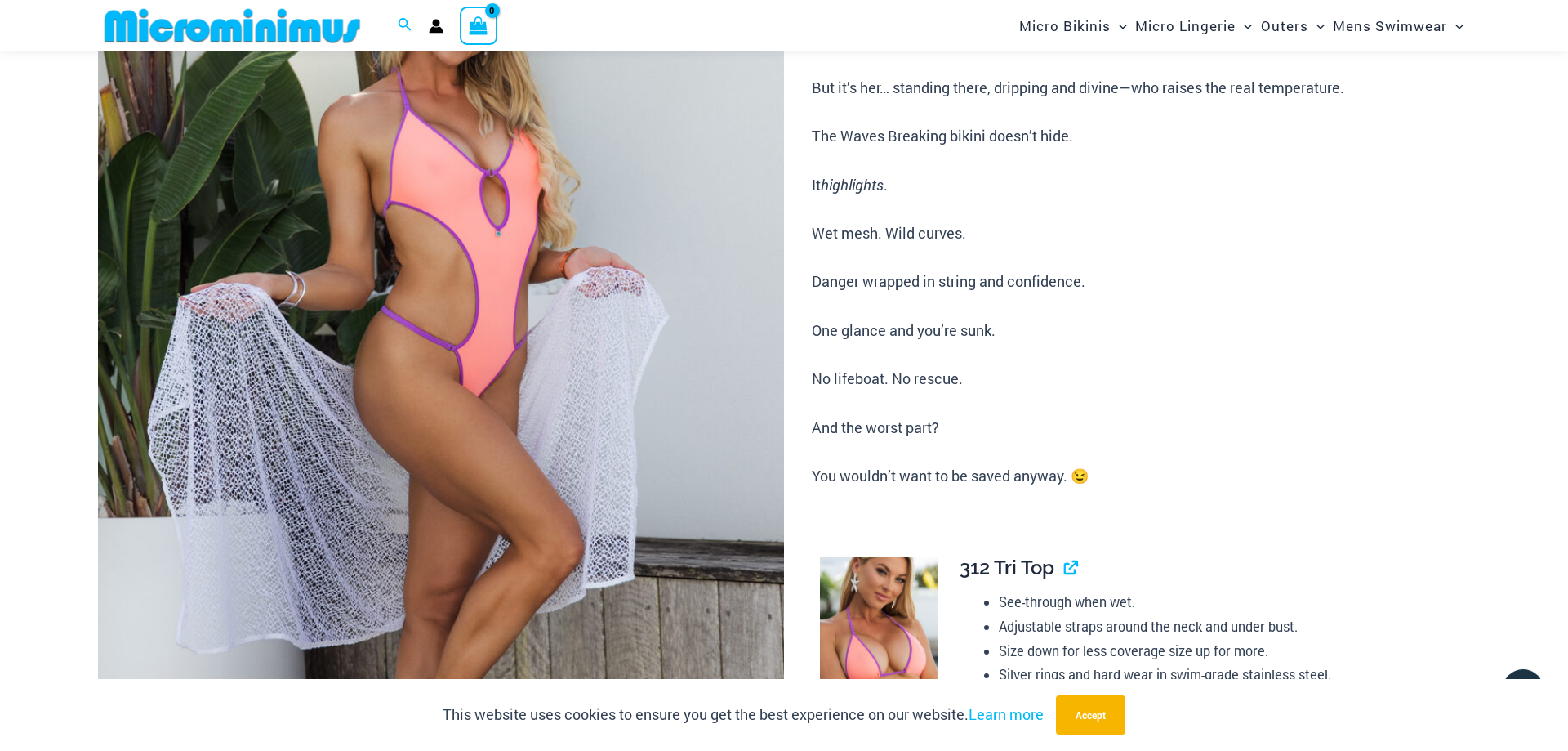
scroll to position [235, 0]
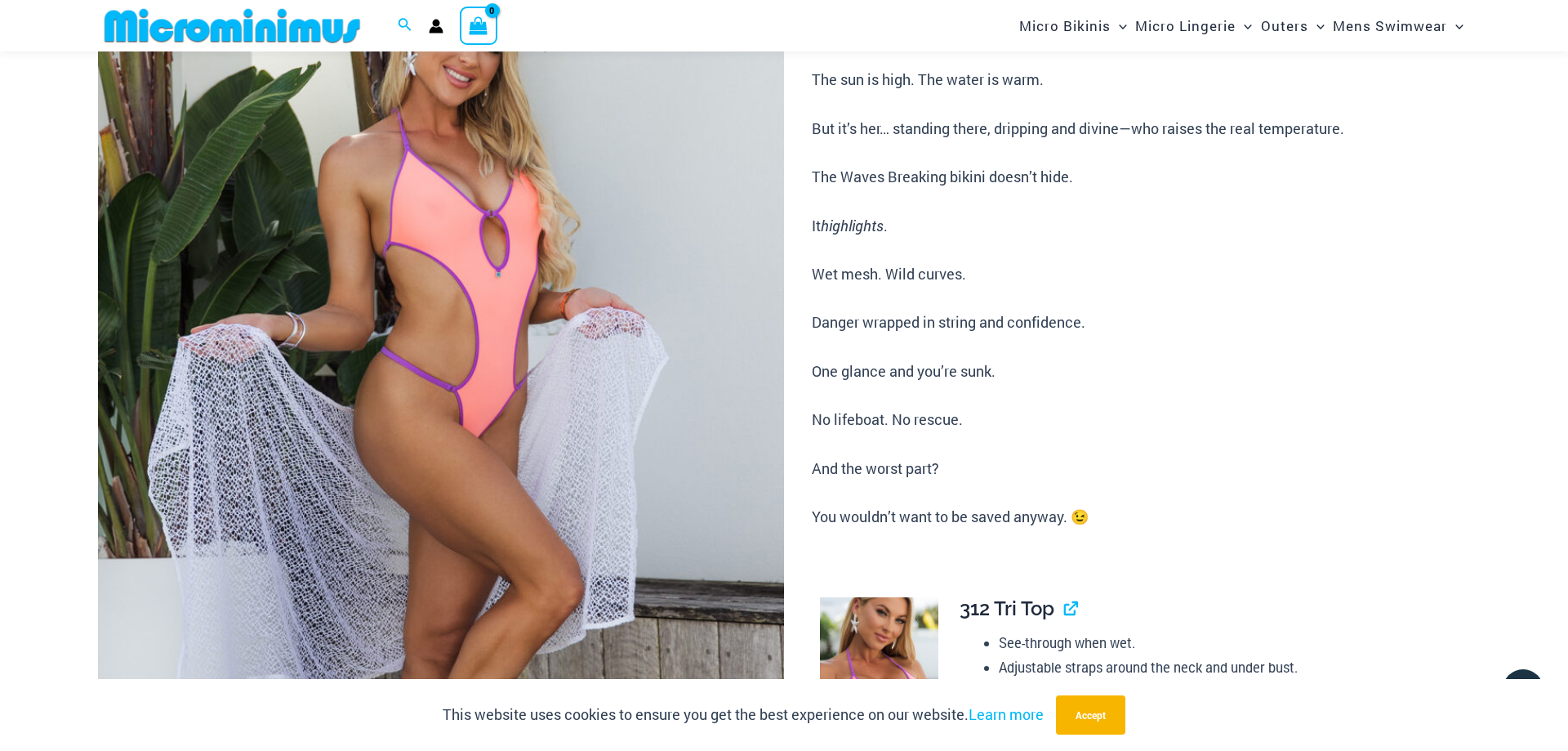
click at [250, 23] on img at bounding box center [233, 25] width 269 height 37
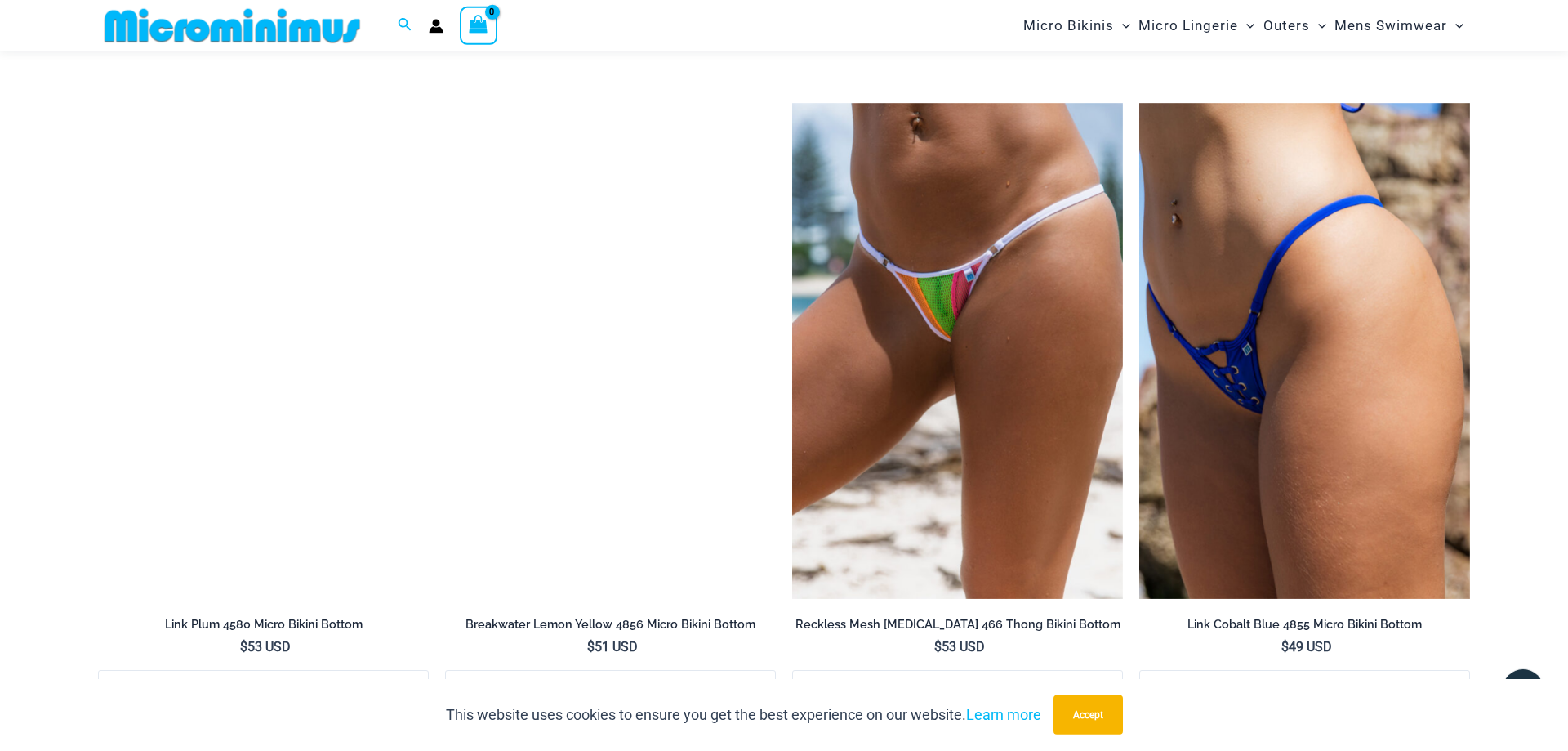
scroll to position [4986, 0]
